Goal: Transaction & Acquisition: Purchase product/service

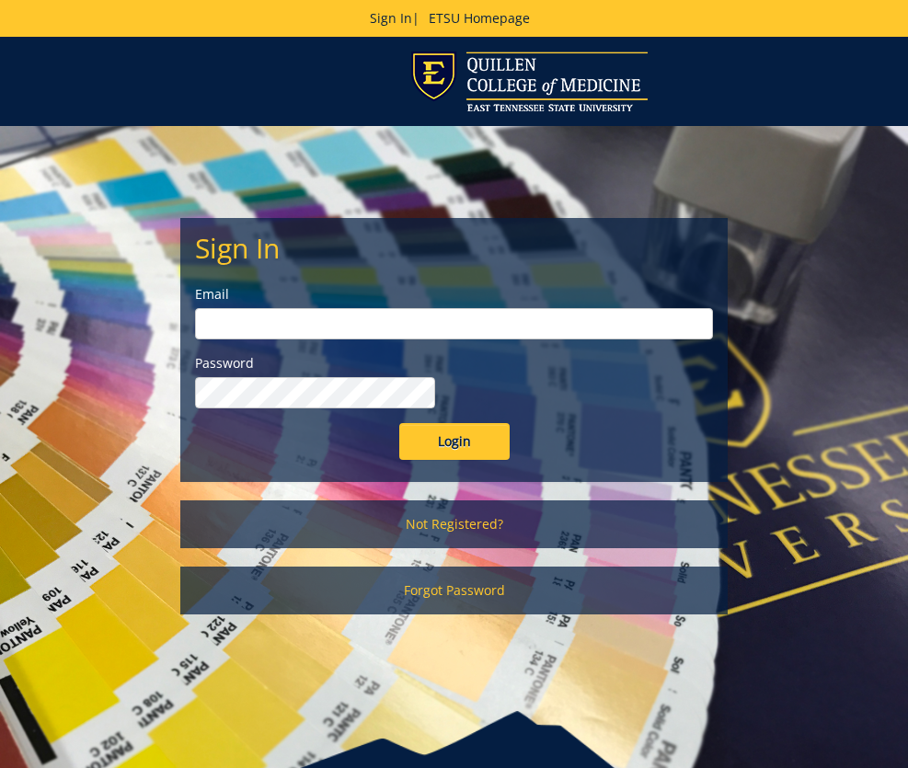
click at [484, 331] on input "email" at bounding box center [454, 323] width 518 height 31
type input "[EMAIL_ADDRESS][DOMAIN_NAME]"
click at [434, 453] on input "Login" at bounding box center [454, 441] width 110 height 37
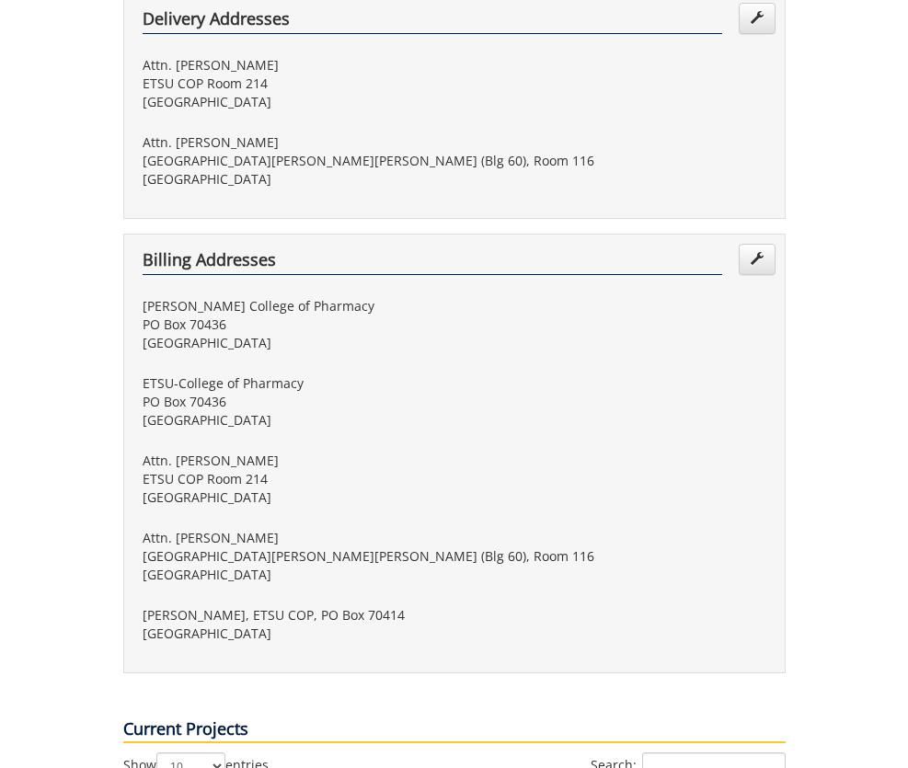
scroll to position [697, 0]
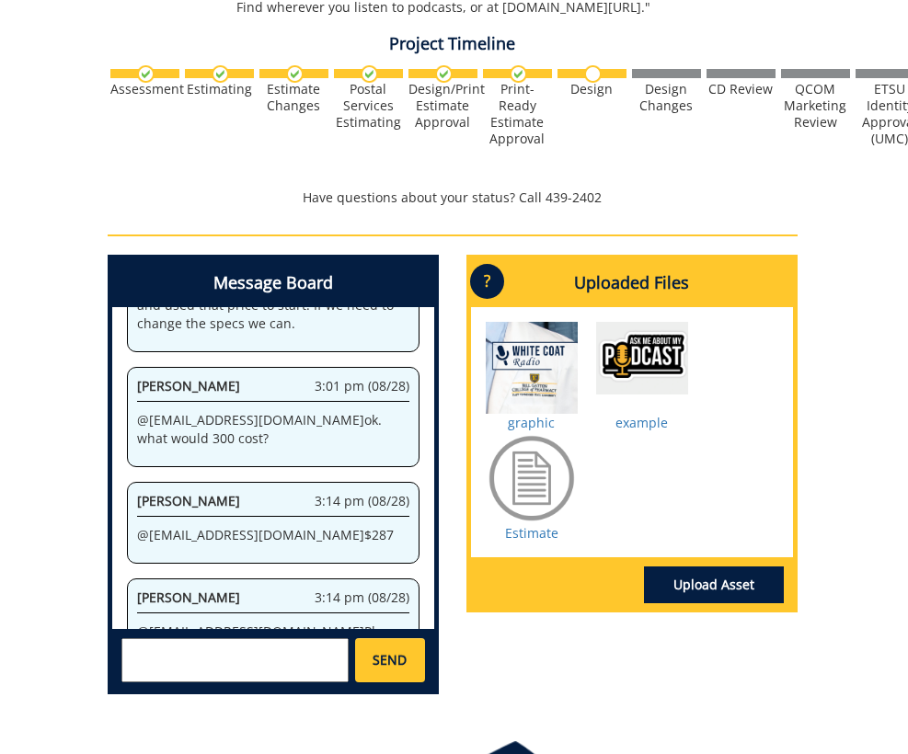
scroll to position [875, 2]
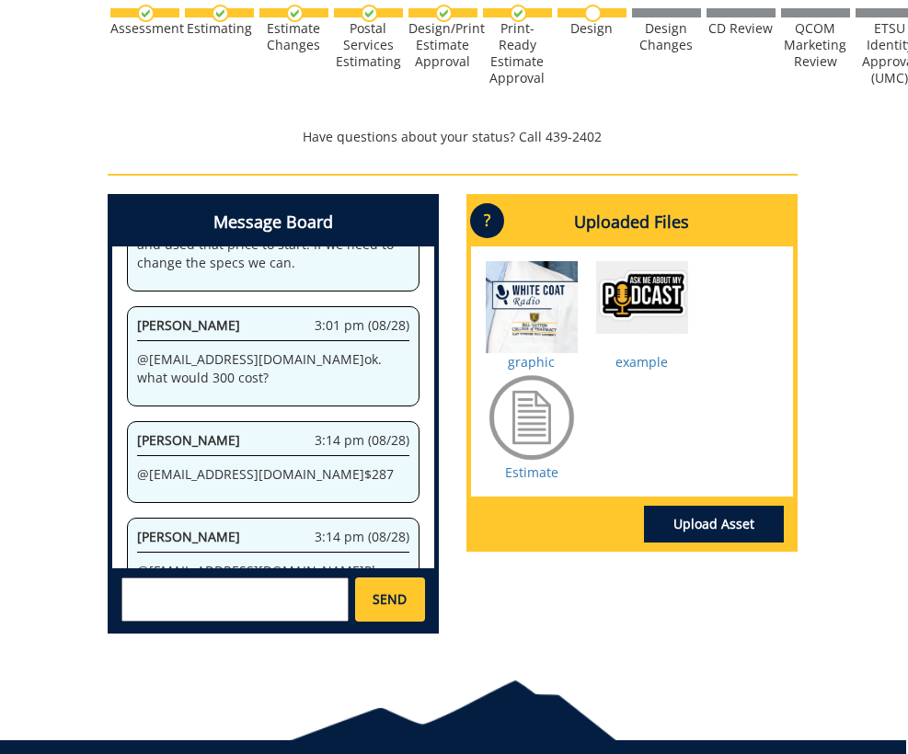
click at [196, 578] on textarea at bounding box center [235, 600] width 228 height 44
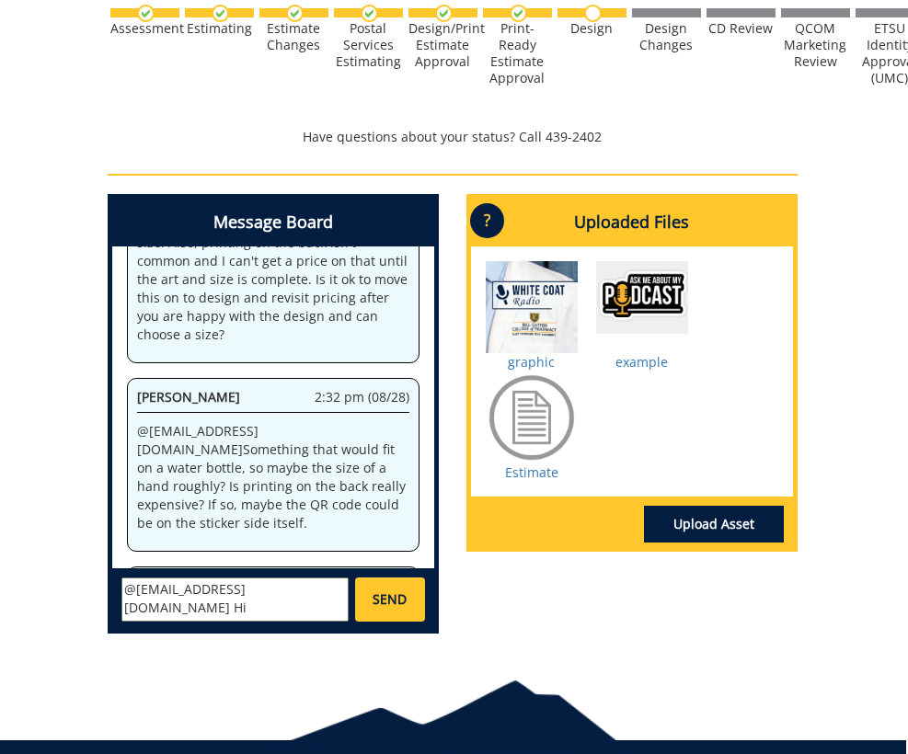
scroll to position [1142, 0]
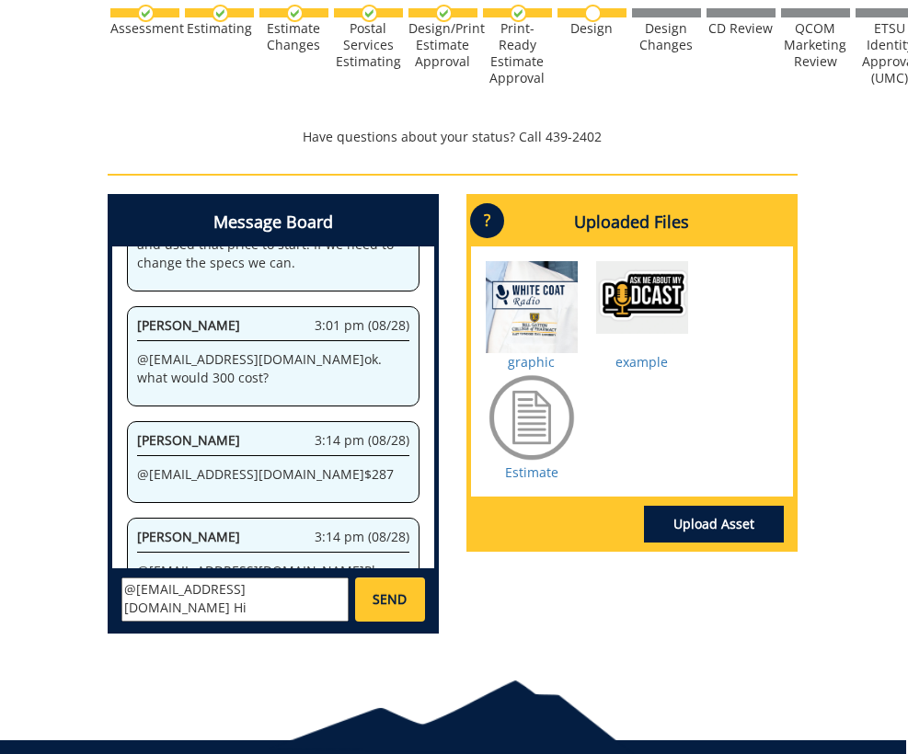
click at [175, 578] on textarea "@fair@mail.etsu.edu Hi Jill, Just wanted to check on this project" at bounding box center [235, 600] width 228 height 44
click at [151, 578] on textarea "@fair@mail.etsu.edu Hi Jill, Just wanted to check on this project" at bounding box center [235, 600] width 228 height 44
click at [305, 578] on textarea "@fair@mail.etsu.edu @conleyga@etsu.edu Hi Jill, Just wanted to check on this pr…" at bounding box center [235, 600] width 228 height 44
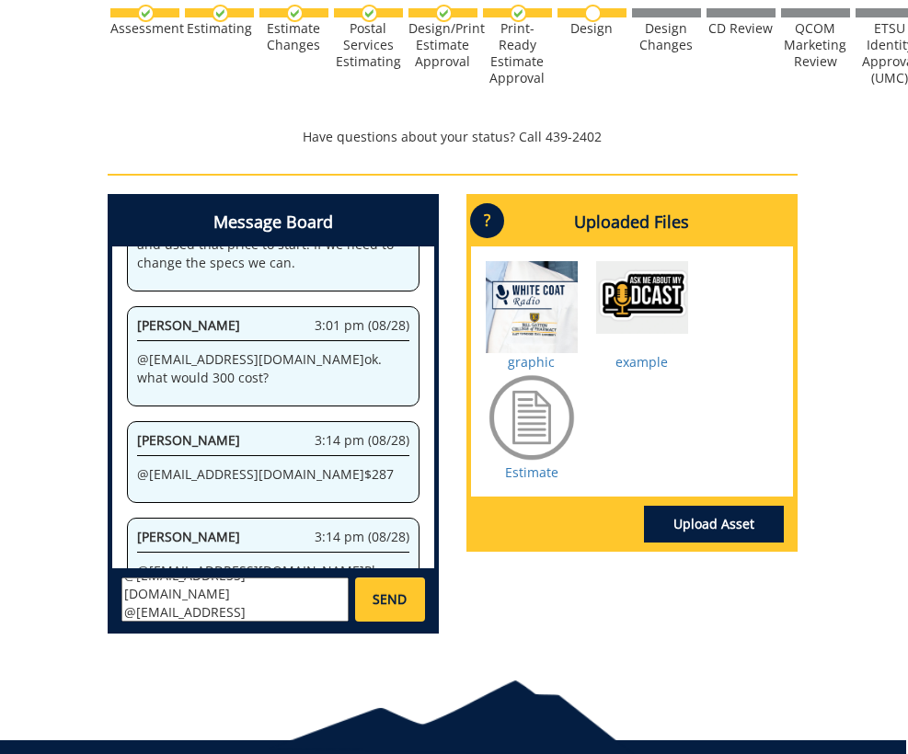
type textarea "@fair@mail.etsu.edu @conleyga@etsu.edu Hi, Just wanted to check on this project…"
click at [388, 591] on span "SEND" at bounding box center [390, 600] width 34 height 18
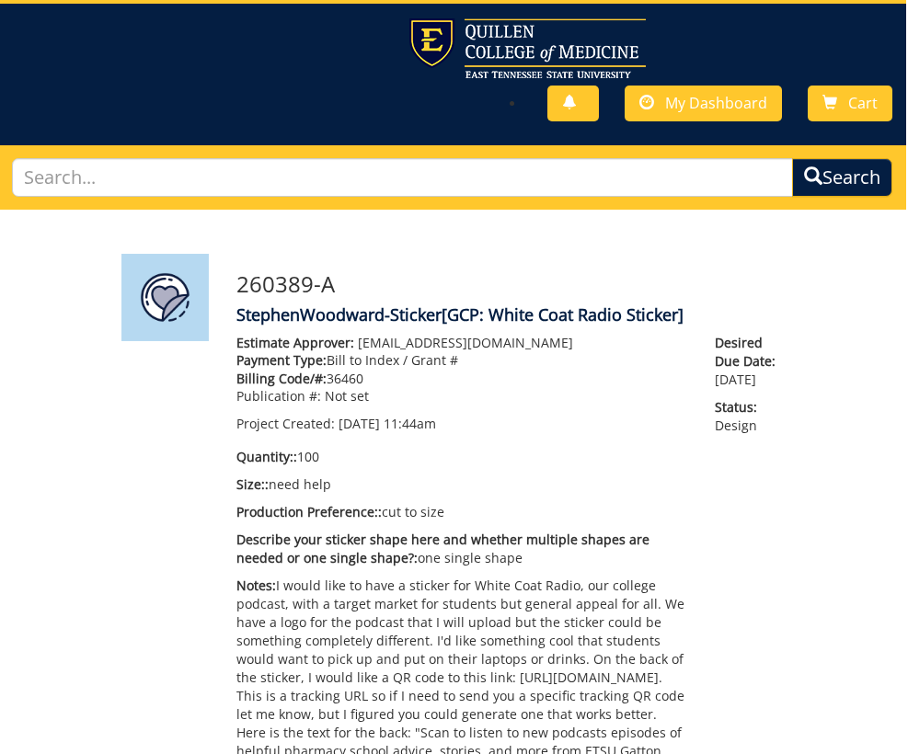
scroll to position [0, 2]
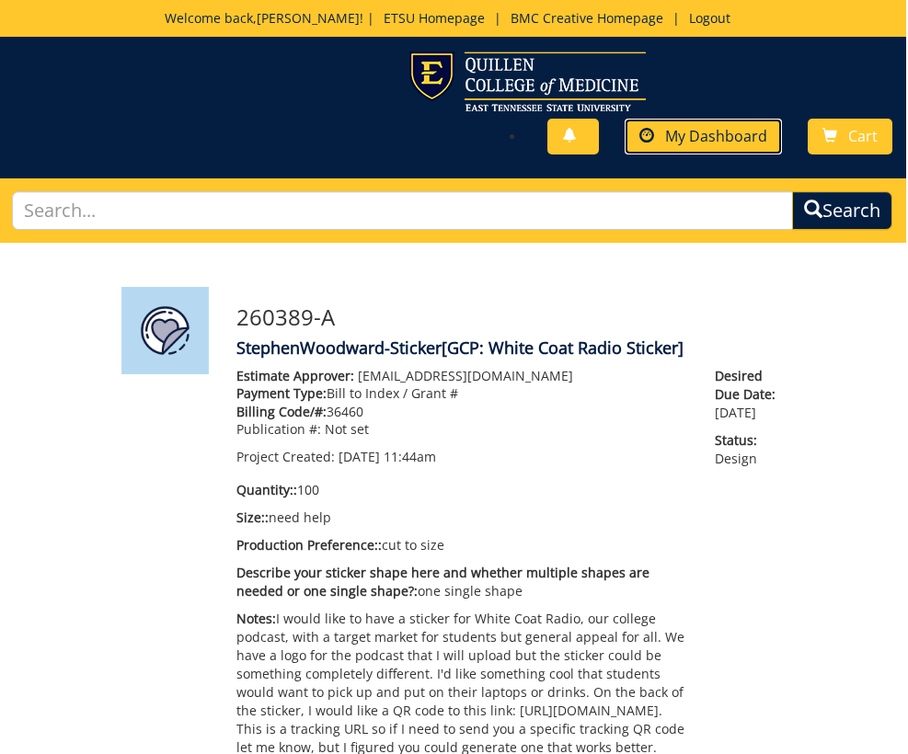
click at [711, 126] on span "My Dashboard" at bounding box center [716, 136] width 102 height 20
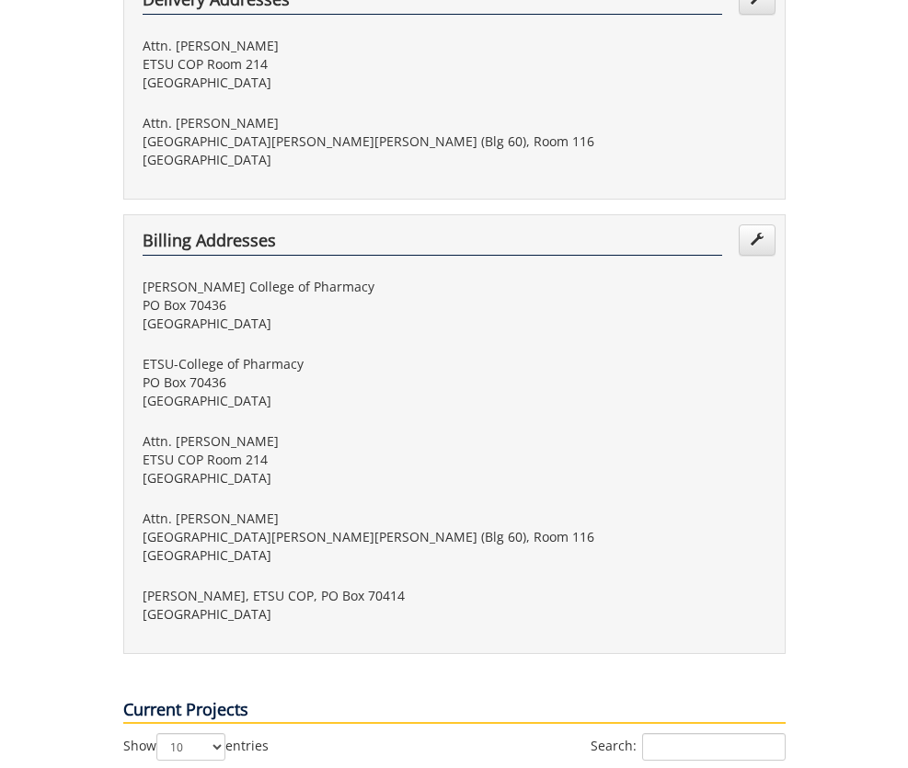
scroll to position [714, 0]
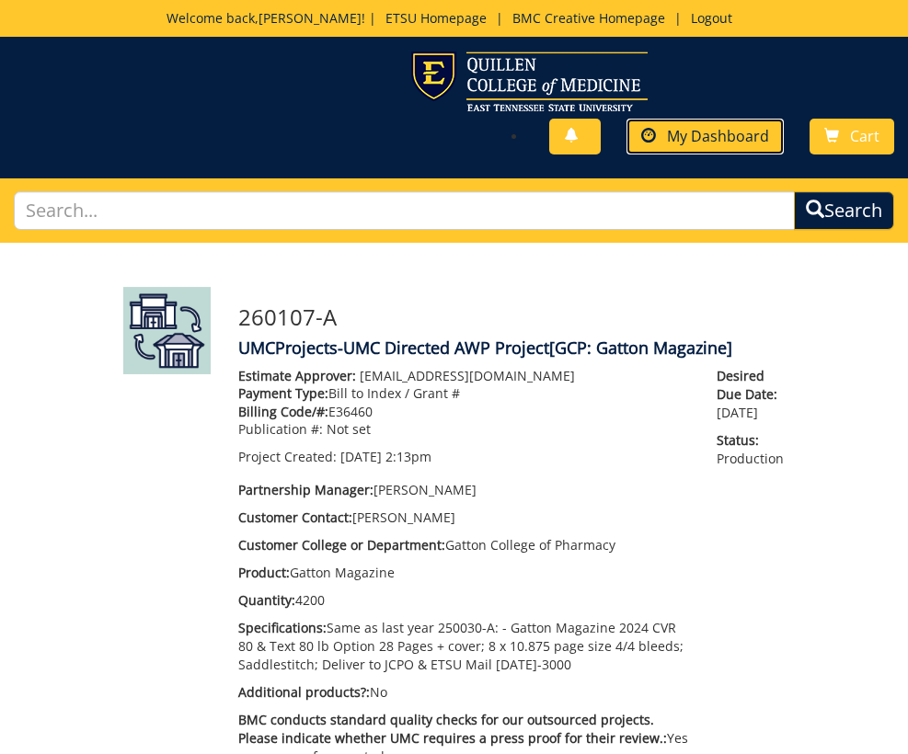
click at [701, 119] on link "My Dashboard" at bounding box center [705, 137] width 157 height 36
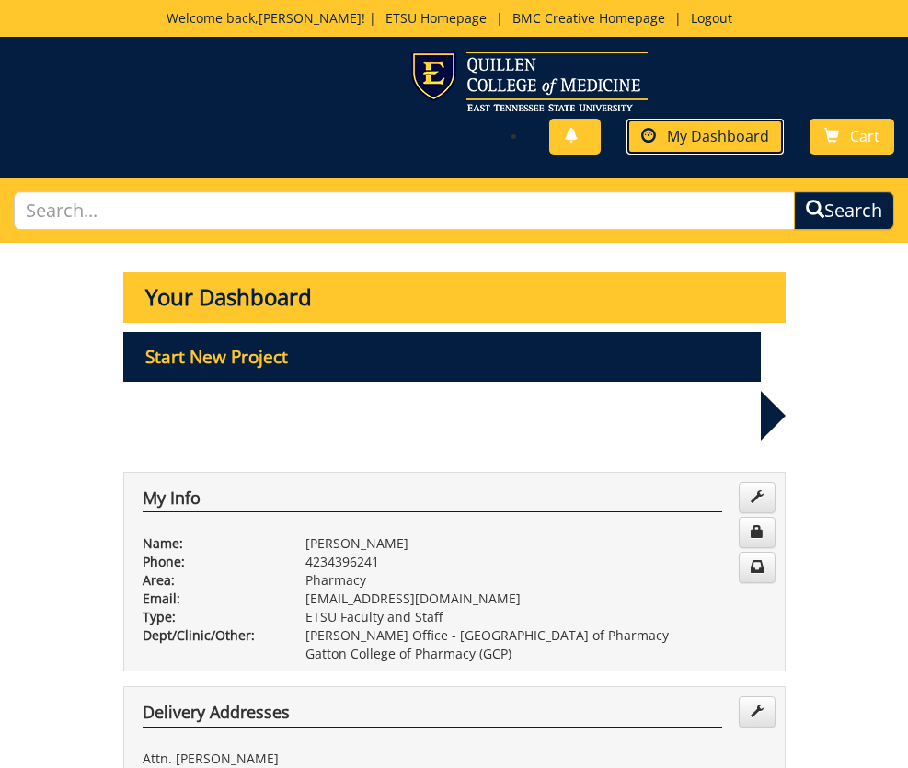
click at [680, 119] on link "My Dashboard" at bounding box center [705, 137] width 157 height 36
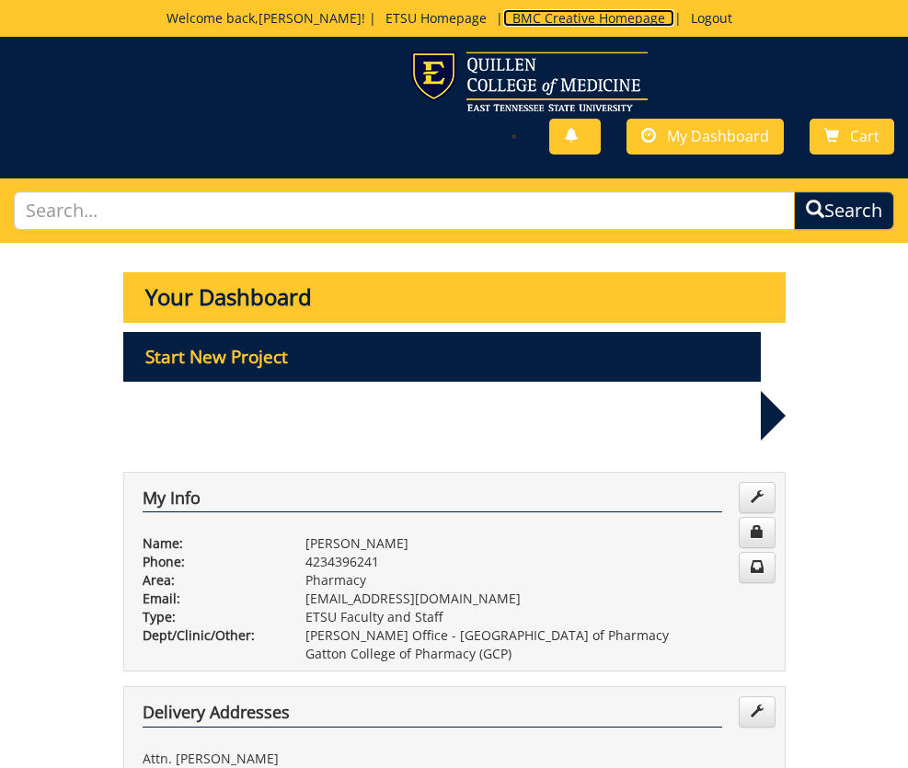
click at [554, 22] on link "BMC Creative Homepage" at bounding box center [588, 17] width 171 height 17
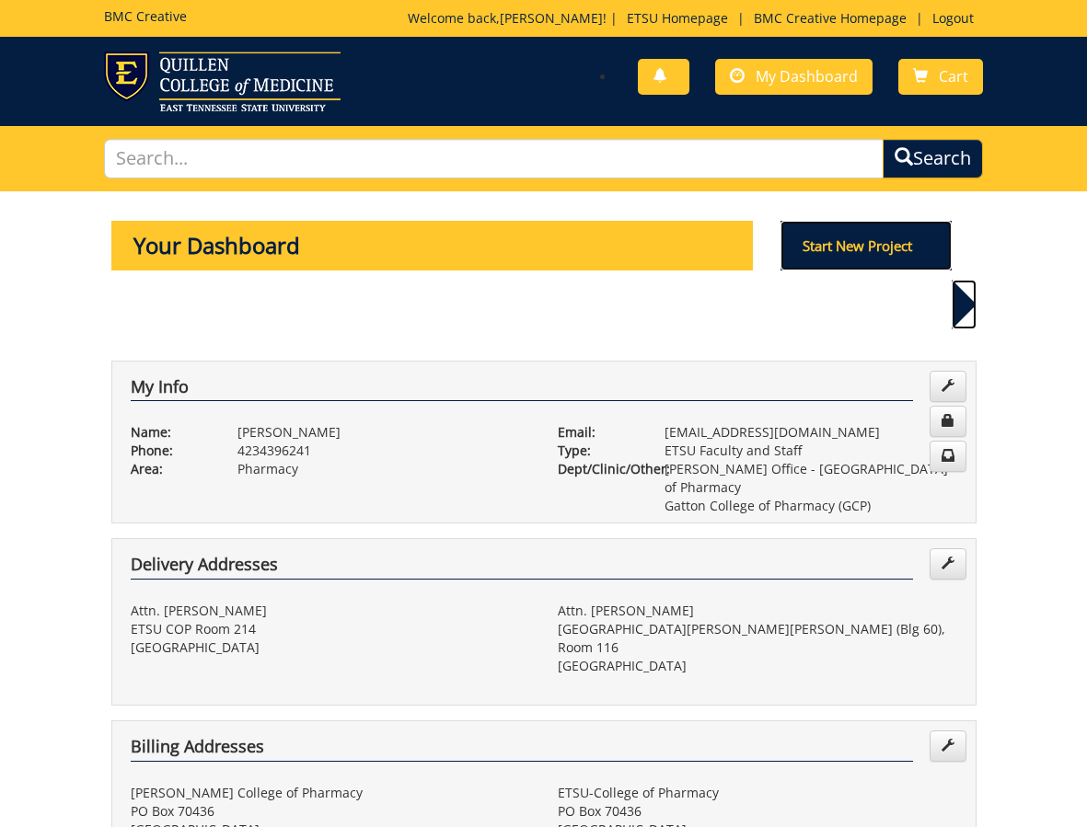
click at [878, 255] on p "Start New Project" at bounding box center [865, 246] width 171 height 50
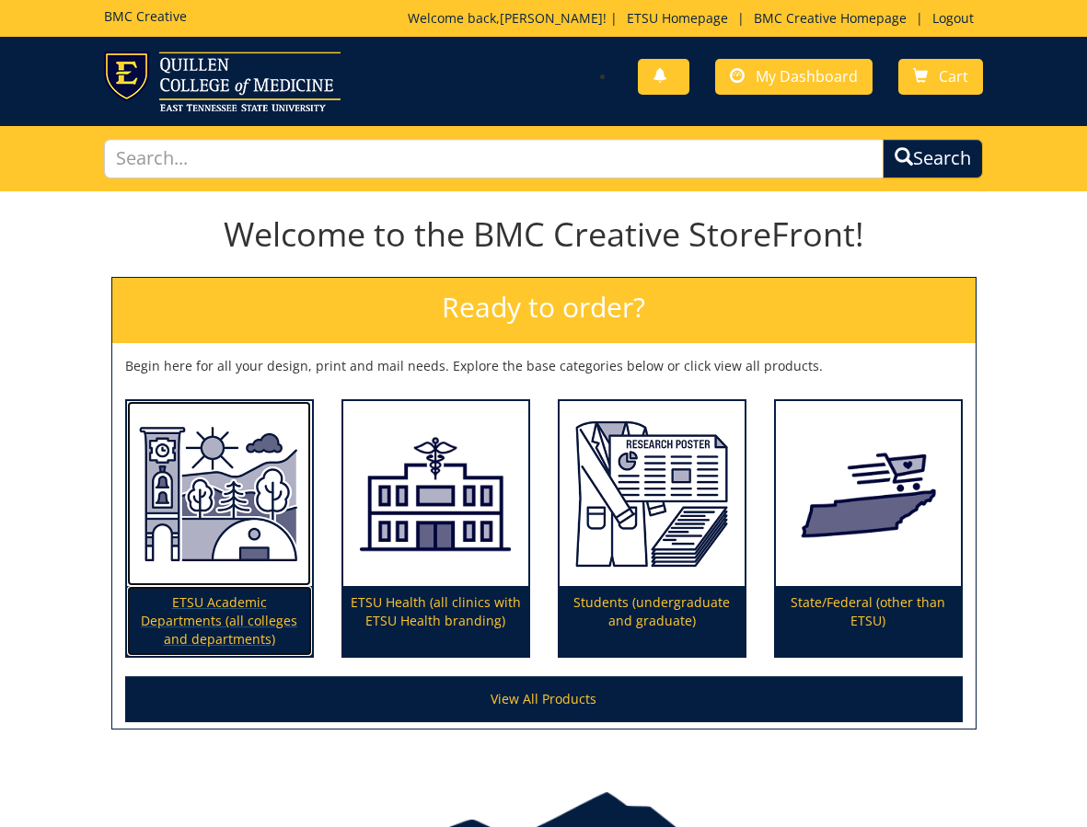
click at [249, 569] on img at bounding box center [219, 494] width 185 height 186
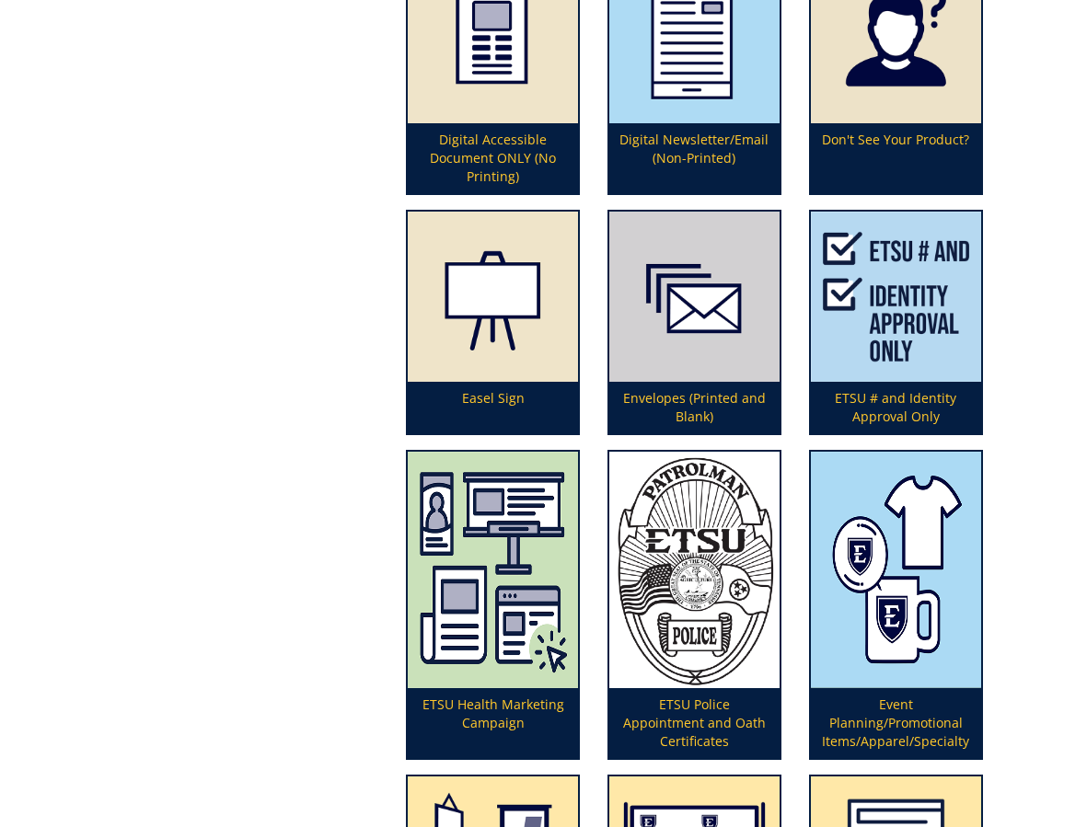
scroll to position [2156, 0]
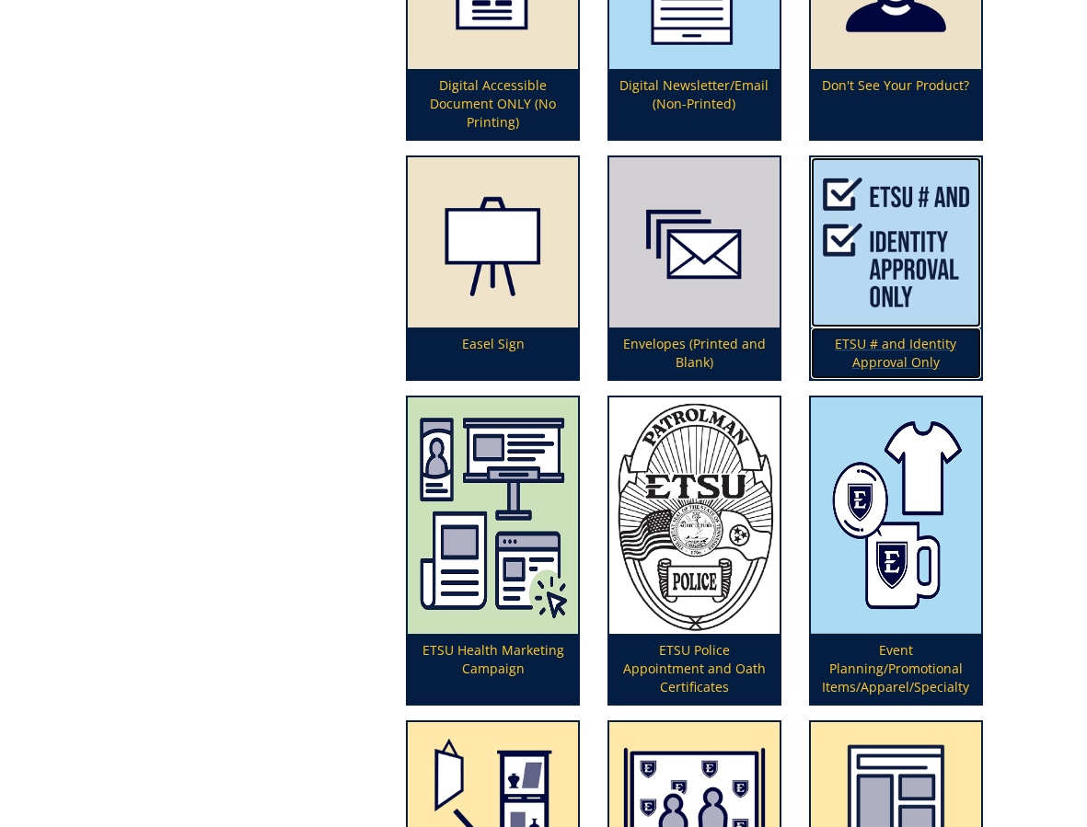
click at [899, 277] on img at bounding box center [896, 242] width 170 height 170
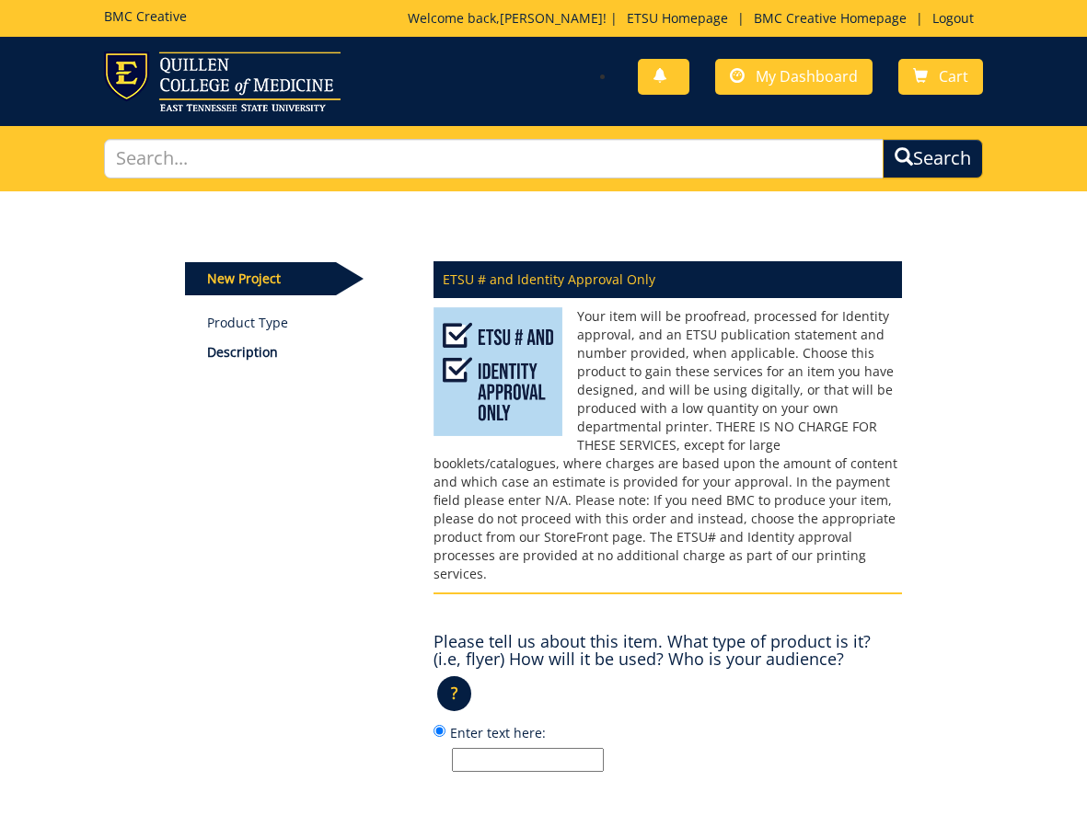
click at [536, 748] on input "Enter text here:" at bounding box center [528, 760] width 152 height 24
click at [781, 797] on div "ETSU # and Identity Approval Only Please tell us about this item. What type of …" at bounding box center [668, 575] width 496 height 650
click at [555, 748] on input "Enter text here:" at bounding box center [528, 760] width 152 height 24
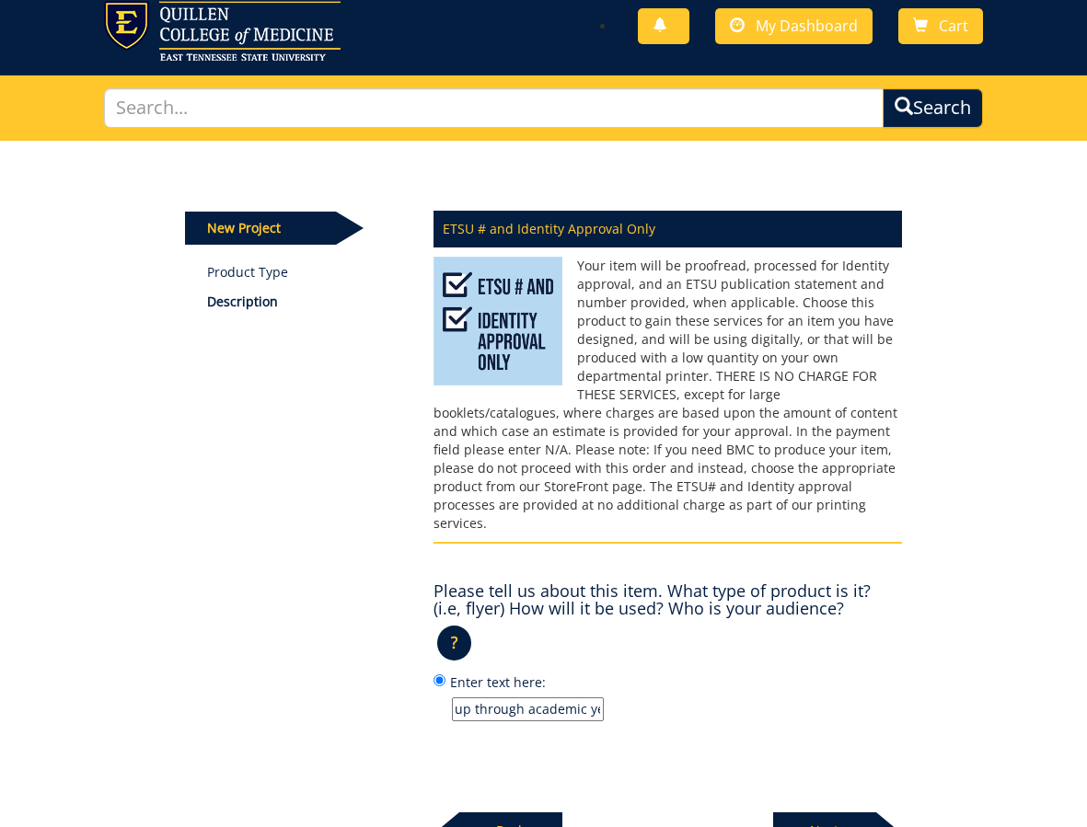
scroll to position [0, 178]
type input "Freedom hall signage to be up through academic year"
click at [777, 799] on div "Next" at bounding box center [837, 824] width 129 height 51
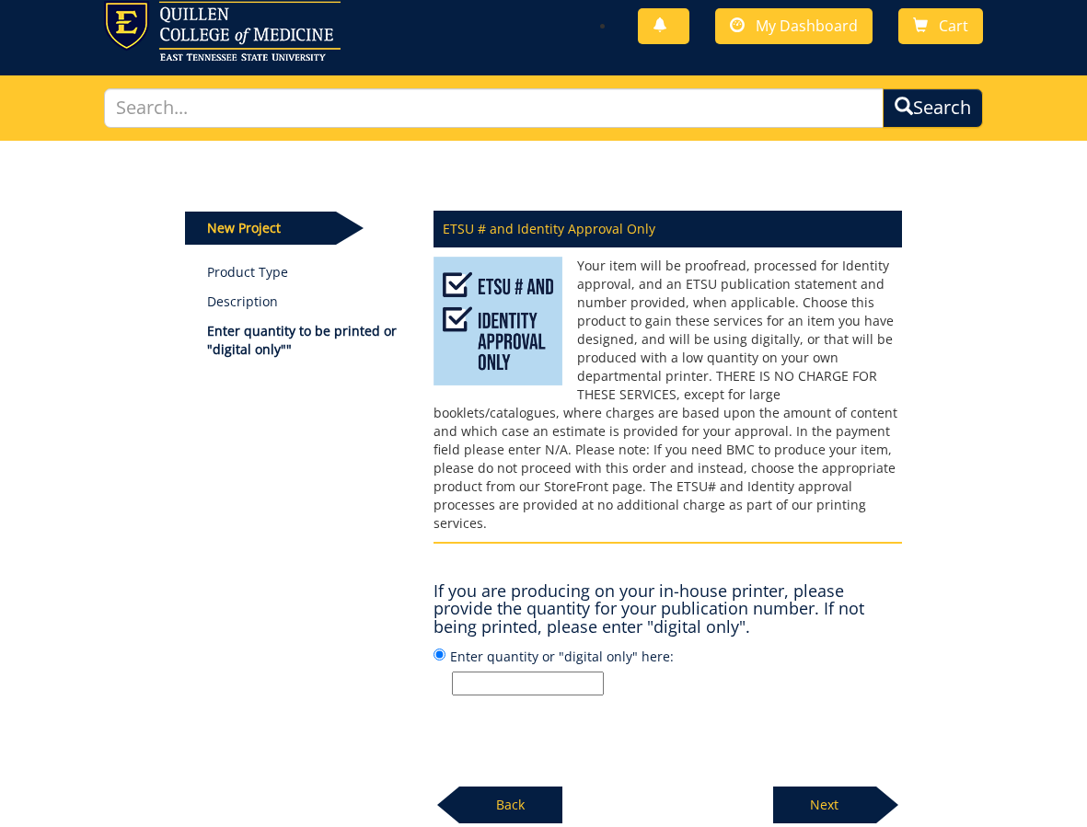
click at [570, 672] on input "Enter quantity or "digital only" here:" at bounding box center [528, 684] width 152 height 24
type input "1"
click at [807, 787] on p "Next" at bounding box center [824, 805] width 103 height 37
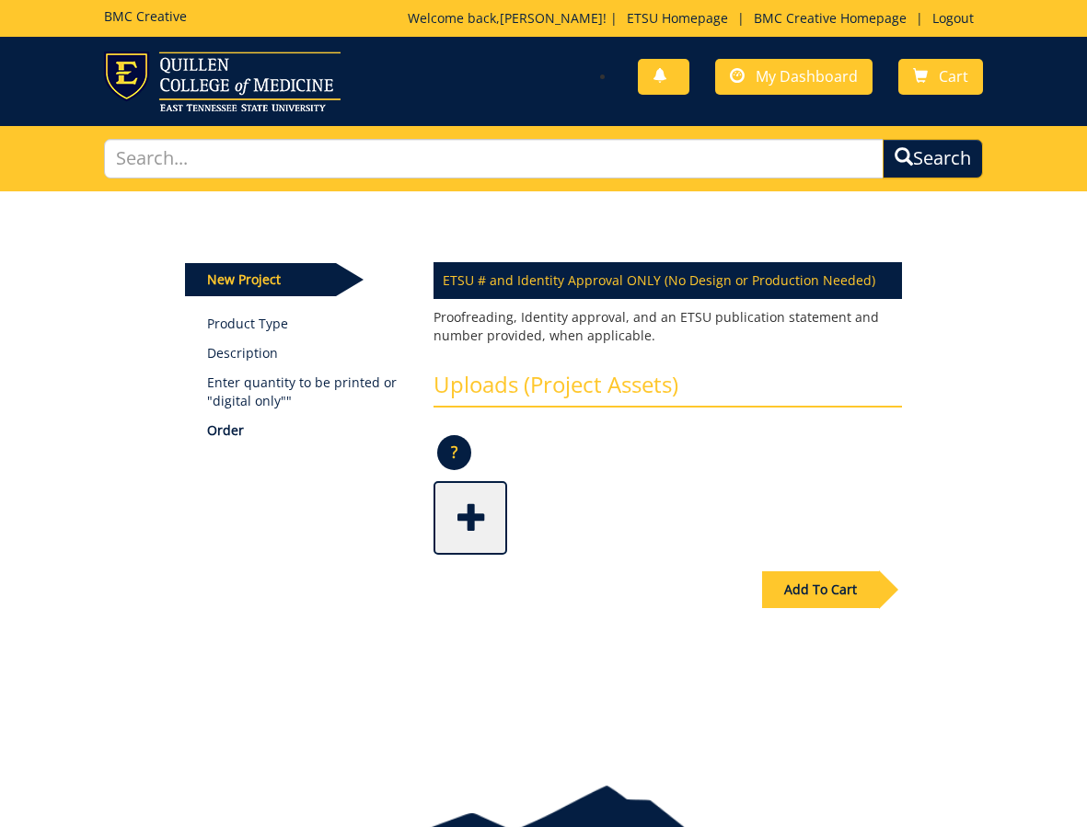
click at [478, 525] on span at bounding box center [472, 516] width 74 height 64
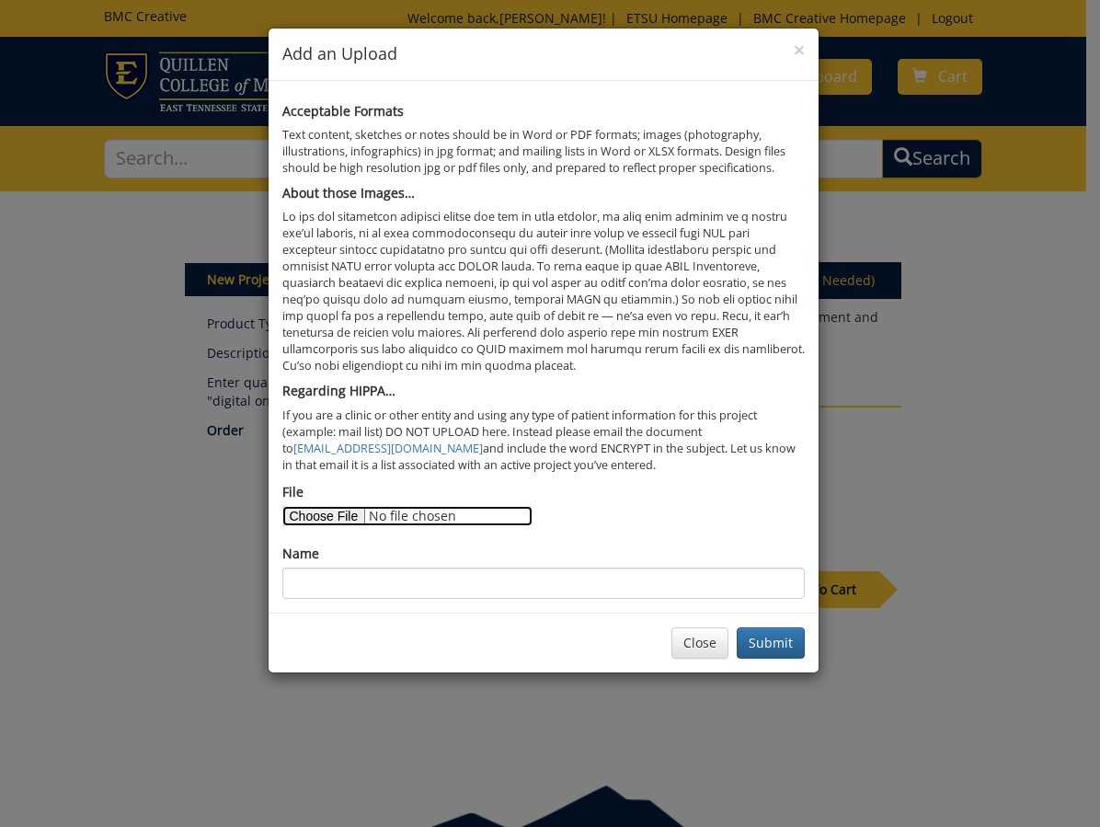
click at [340, 514] on input "File" at bounding box center [407, 516] width 250 height 20
type input "C:\fakepath\draft of [PERSON_NAME] freedom hall sign.png"
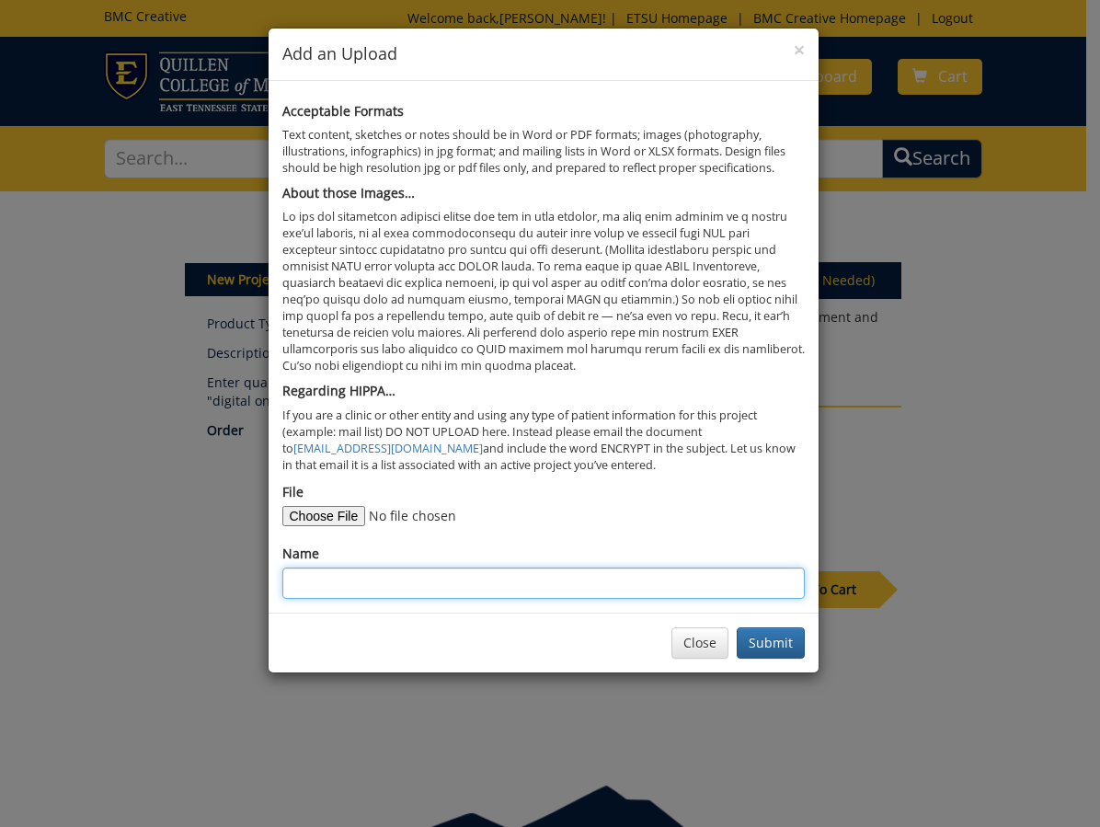
click at [468, 570] on input "Name" at bounding box center [543, 583] width 523 height 31
type input "freedom hall sign"
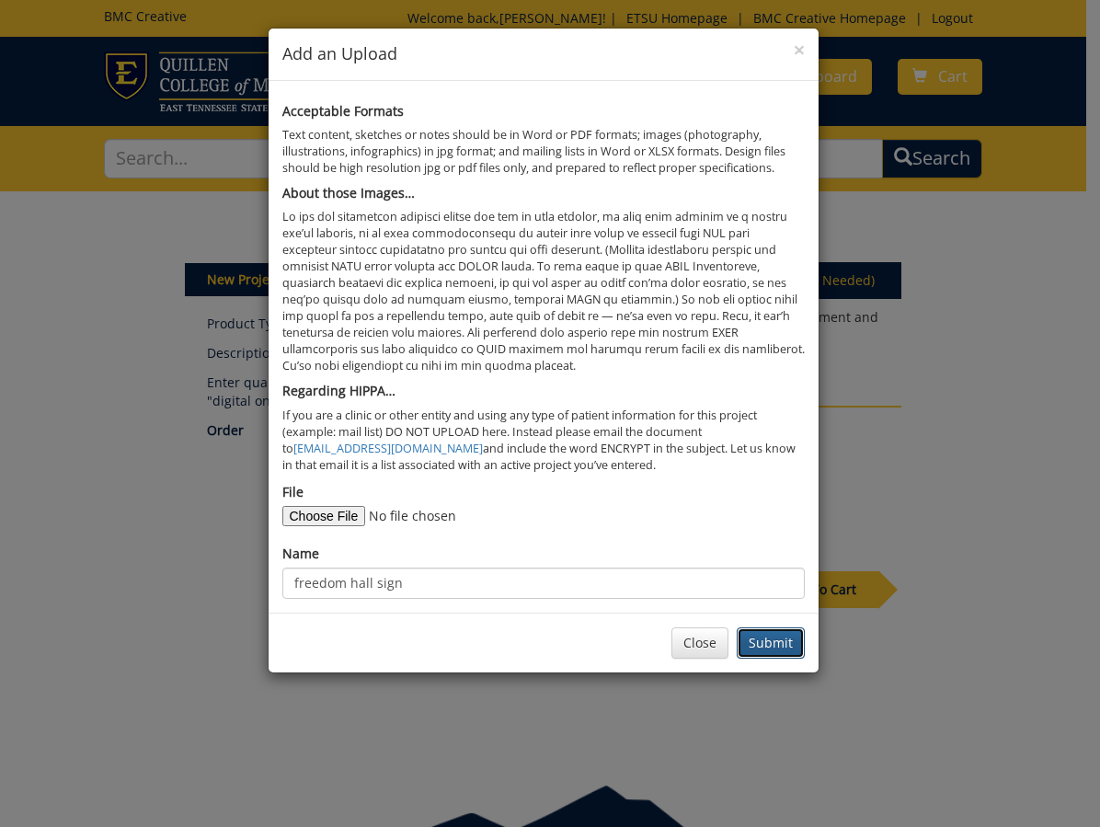
click at [774, 634] on button "Submit" at bounding box center [771, 642] width 68 height 31
